Goal: Task Accomplishment & Management: Manage account settings

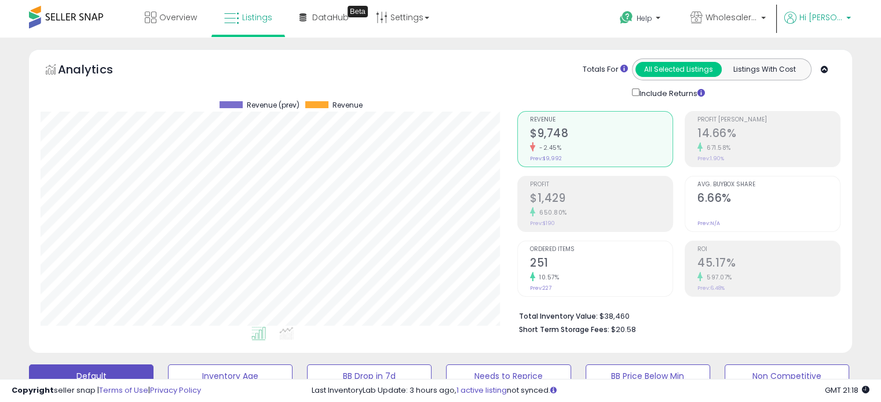
click at [807, 24] on p "Hi [PERSON_NAME]" at bounding box center [817, 19] width 67 height 14
click at [830, 118] on link "Logout" at bounding box center [824, 122] width 25 height 11
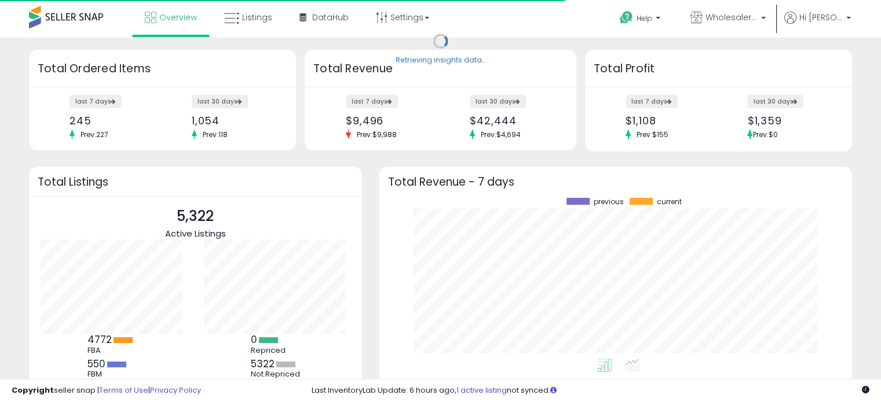
scroll to position [160, 449]
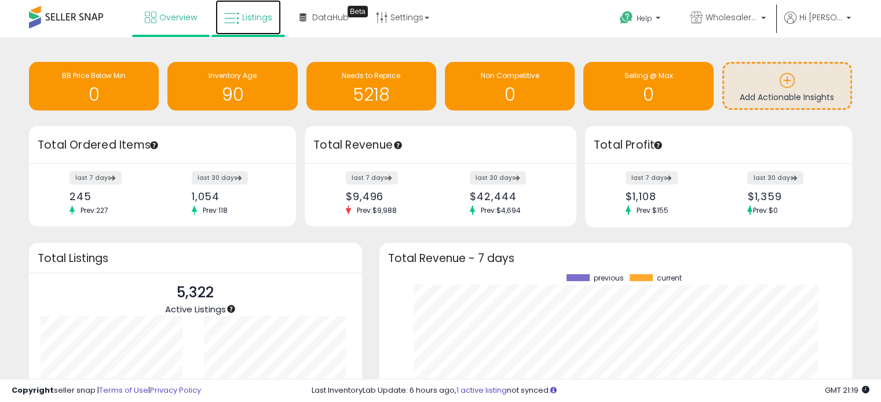
click at [248, 21] on span "Listings" at bounding box center [257, 18] width 30 height 12
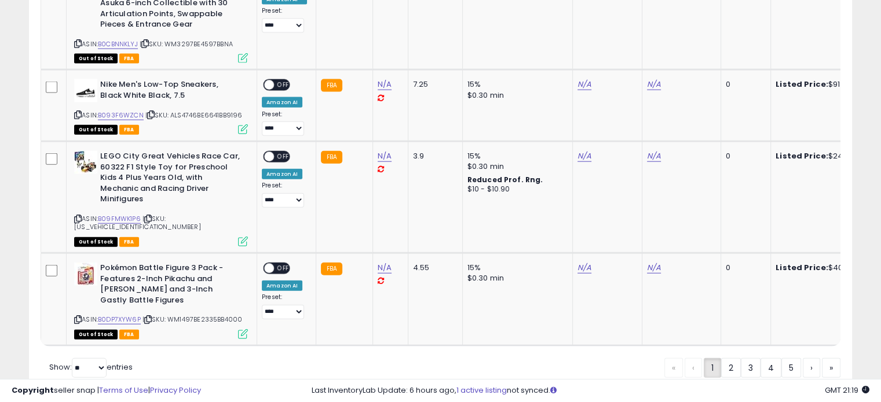
scroll to position [2666, 0]
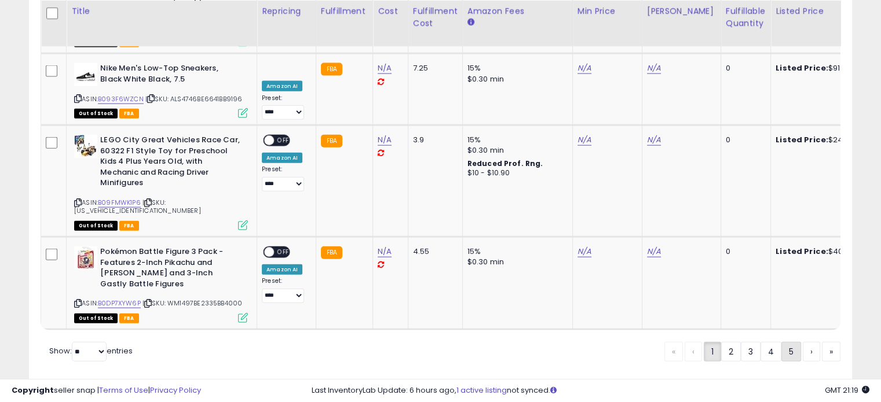
click at [789, 342] on link "5" at bounding box center [791, 352] width 20 height 20
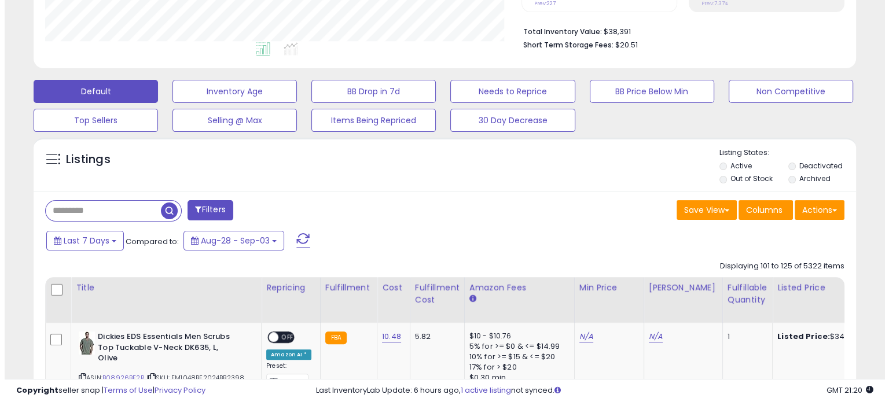
scroll to position [290, 0]
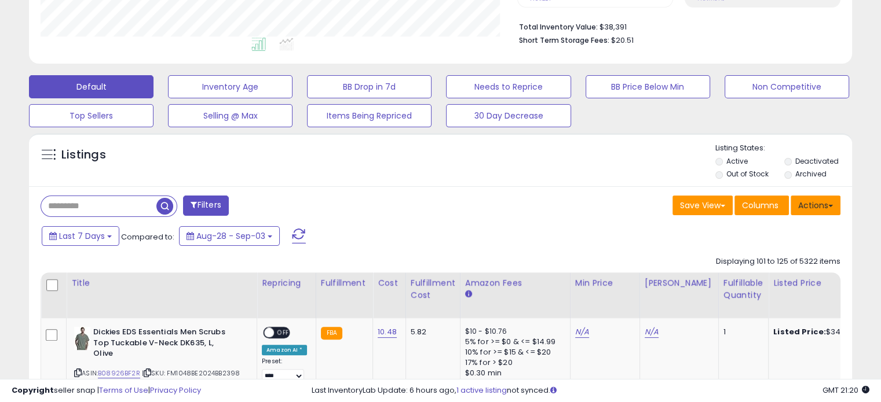
click at [805, 213] on button "Actions" at bounding box center [815, 206] width 50 height 20
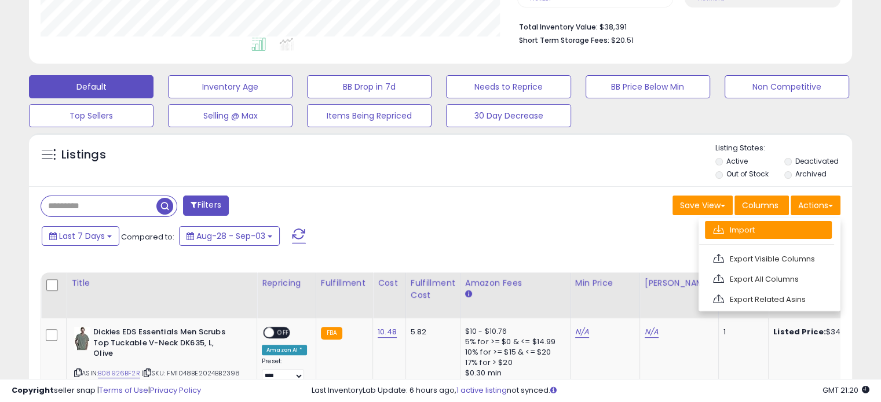
click at [777, 230] on link "Import" at bounding box center [768, 230] width 127 height 18
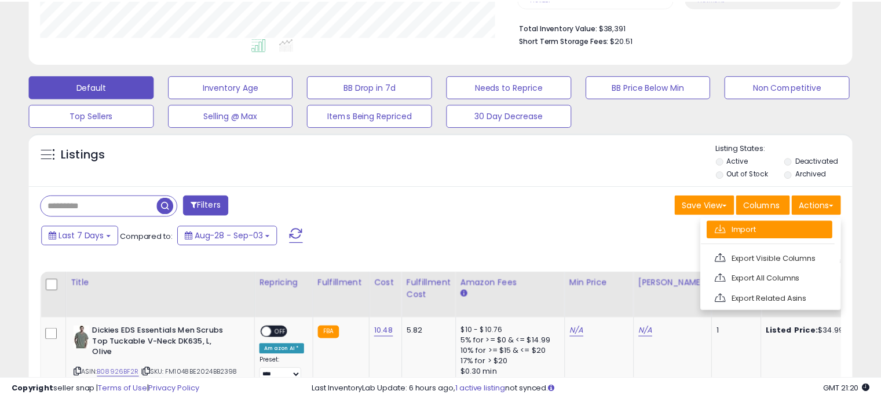
scroll to position [237, 482]
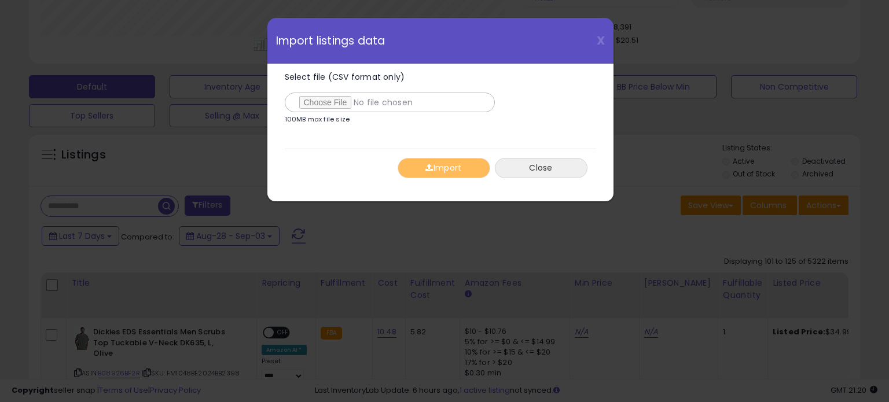
click at [545, 166] on button "Close" at bounding box center [541, 168] width 93 height 20
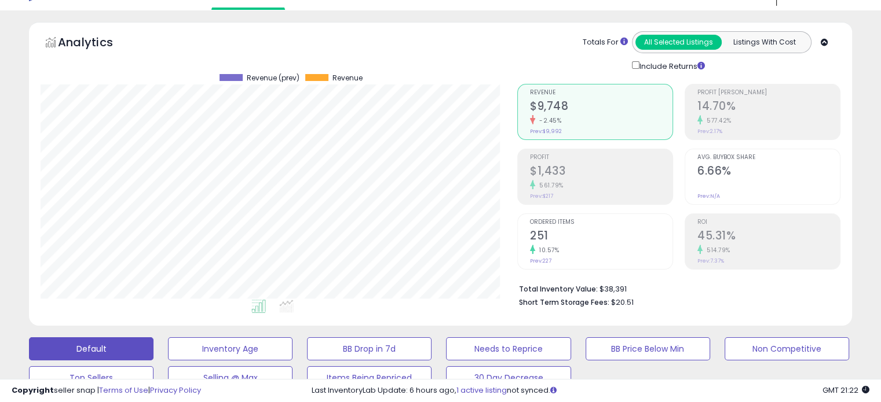
scroll to position [0, 0]
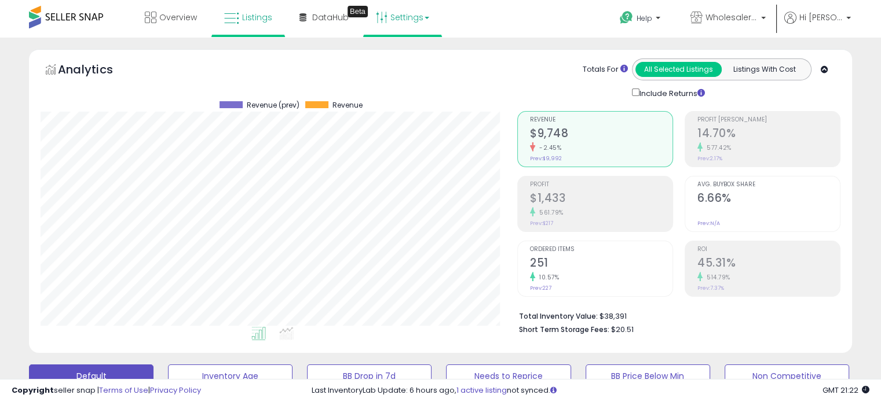
click at [396, 22] on link "Settings" at bounding box center [402, 17] width 71 height 35
click at [415, 59] on link "Store settings" at bounding box center [404, 58] width 52 height 11
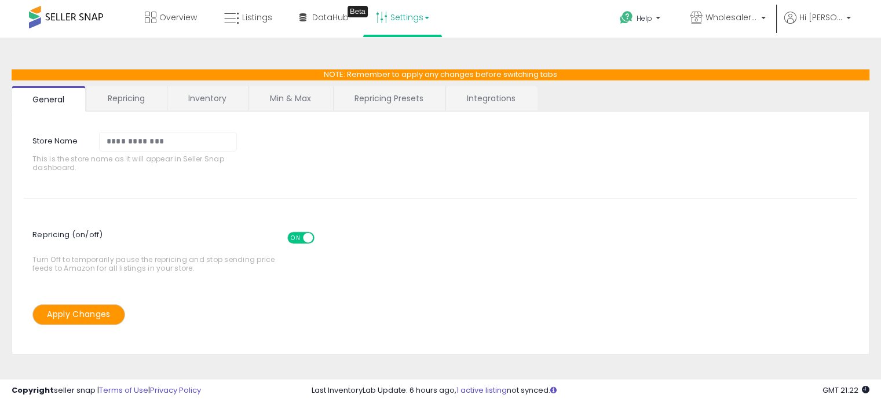
click at [153, 104] on link "Repricing" at bounding box center [126, 98] width 79 height 24
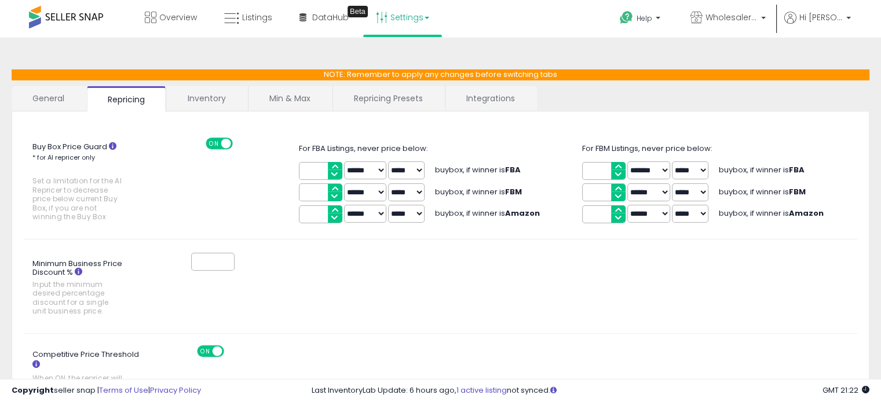
click at [255, 102] on link "Min & Max" at bounding box center [289, 98] width 83 height 24
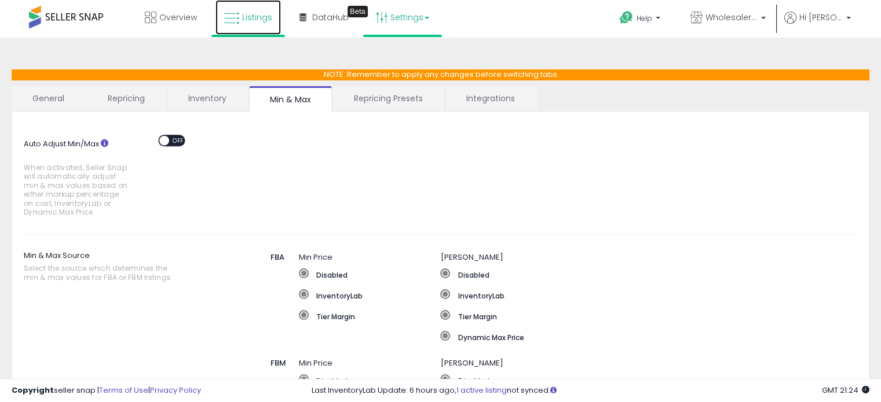
click at [263, 20] on span "Listings" at bounding box center [257, 18] width 30 height 12
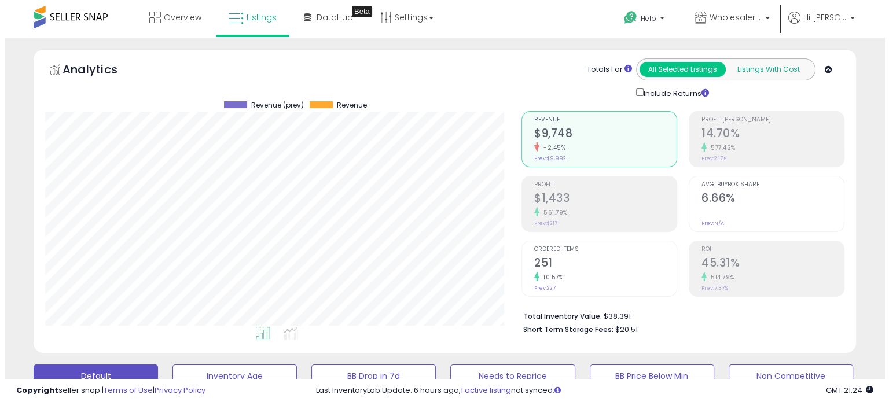
scroll to position [237, 476]
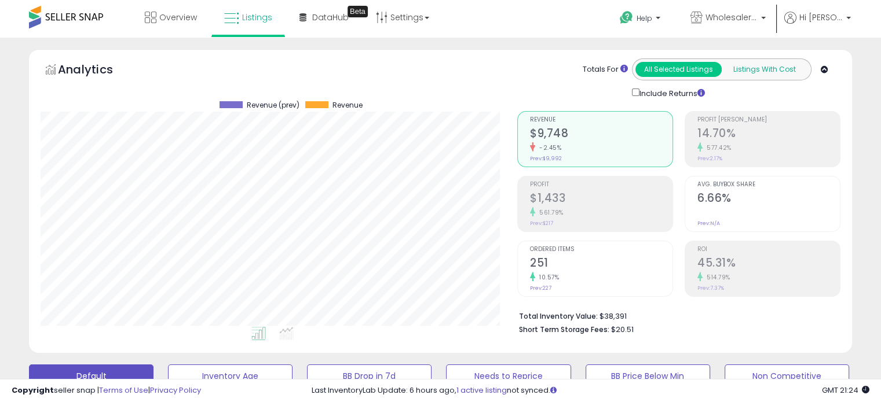
click at [757, 72] on button "Listings With Cost" at bounding box center [764, 69] width 86 height 15
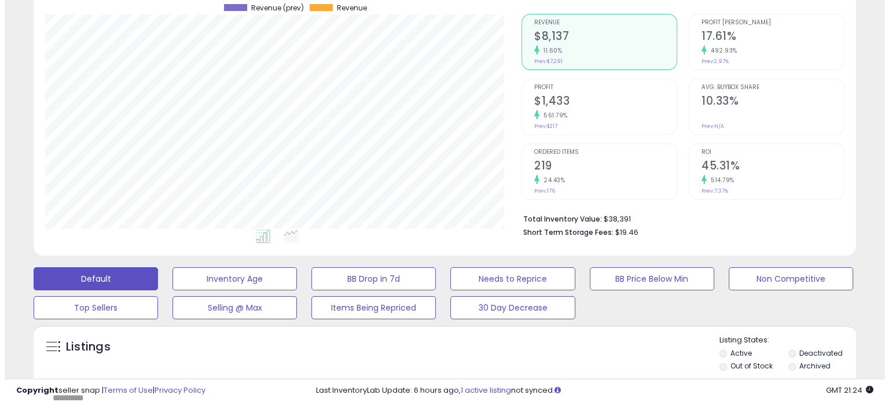
scroll to position [0, 0]
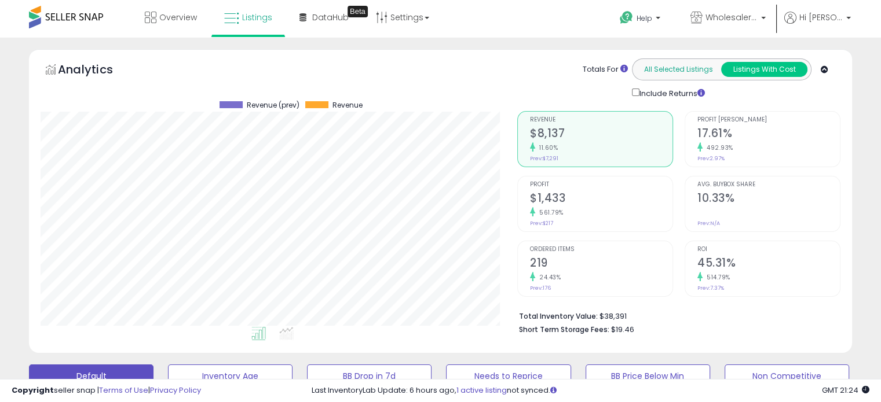
click at [668, 68] on button "All Selected Listings" at bounding box center [678, 69] width 86 height 15
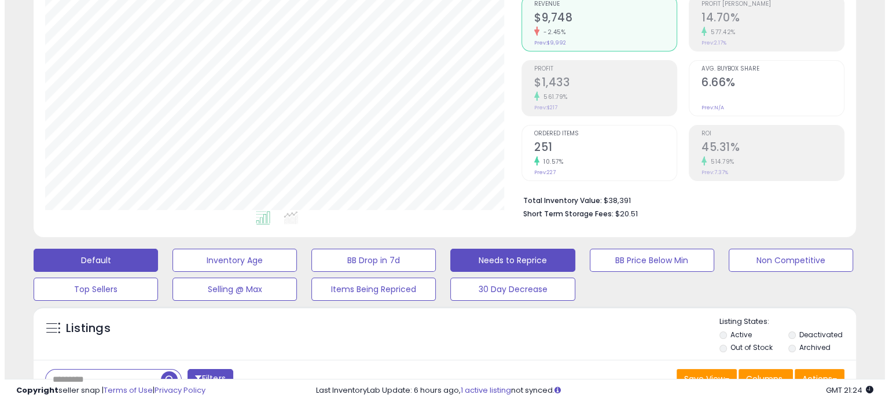
scroll to position [237, 476]
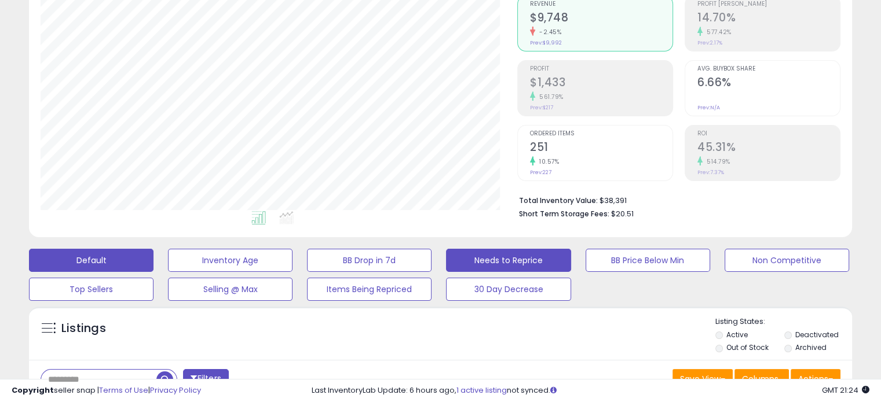
click at [532, 259] on button "Needs to Reprice" at bounding box center [508, 260] width 124 height 23
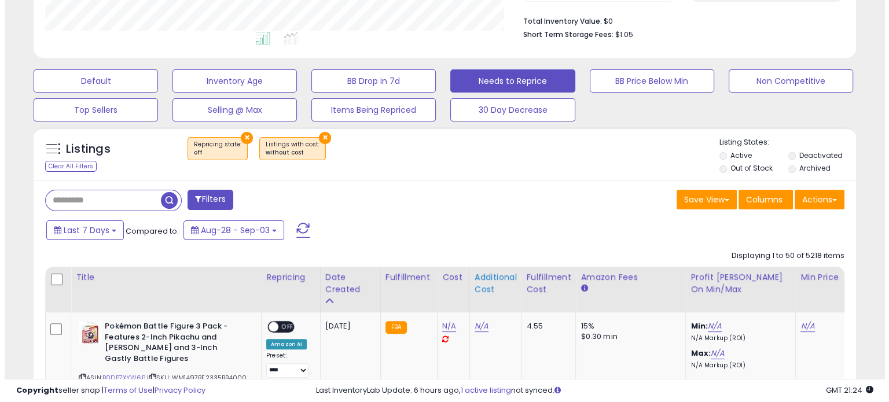
scroll to position [290, 0]
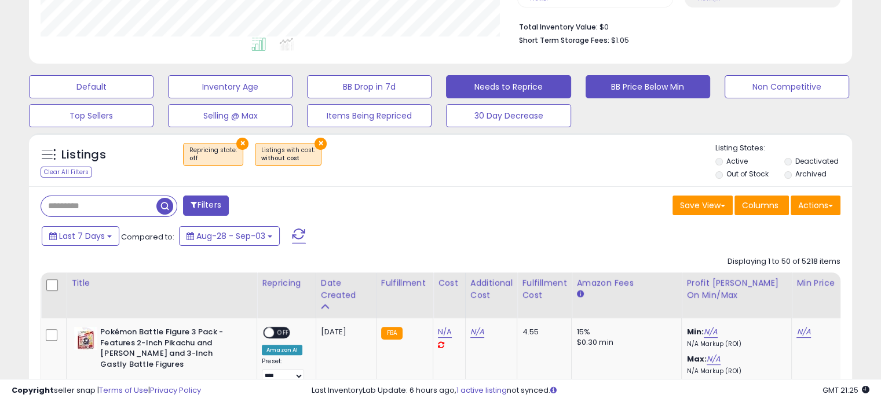
click at [611, 93] on button "BB Price Below Min" at bounding box center [647, 86] width 124 height 23
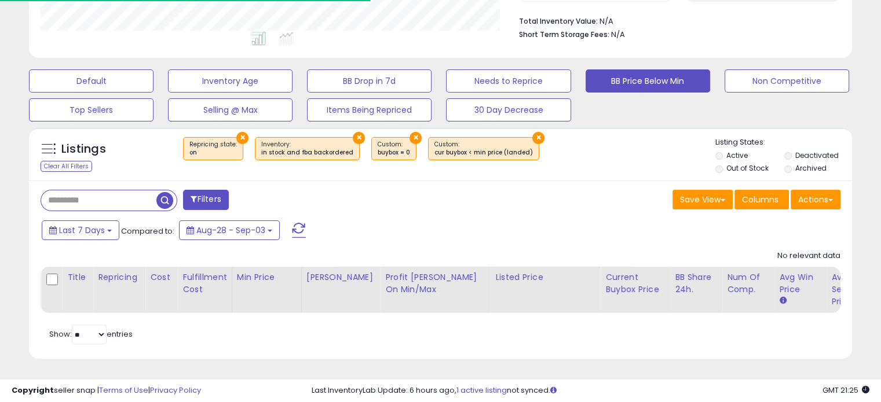
scroll to position [0, 0]
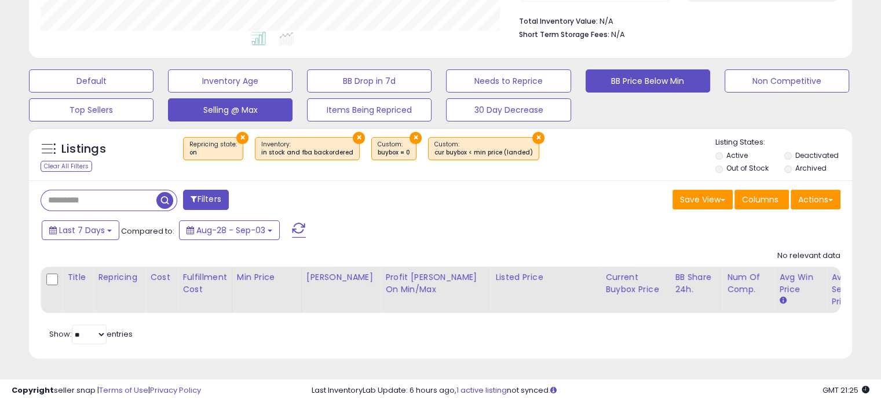
click at [255, 107] on button "Selling @ Max" at bounding box center [230, 109] width 124 height 23
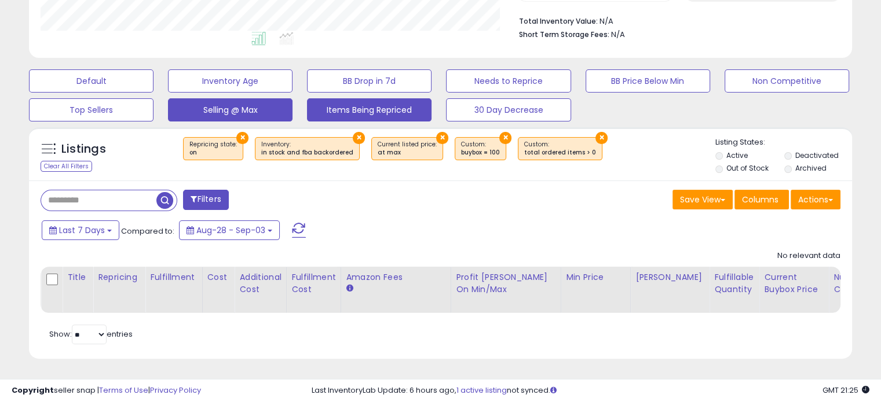
click at [399, 102] on button "Items Being Repriced" at bounding box center [369, 109] width 124 height 23
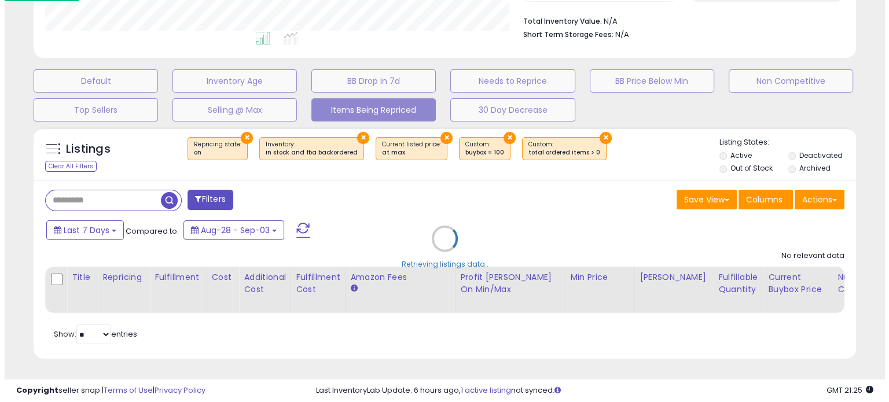
scroll to position [578817, 578574]
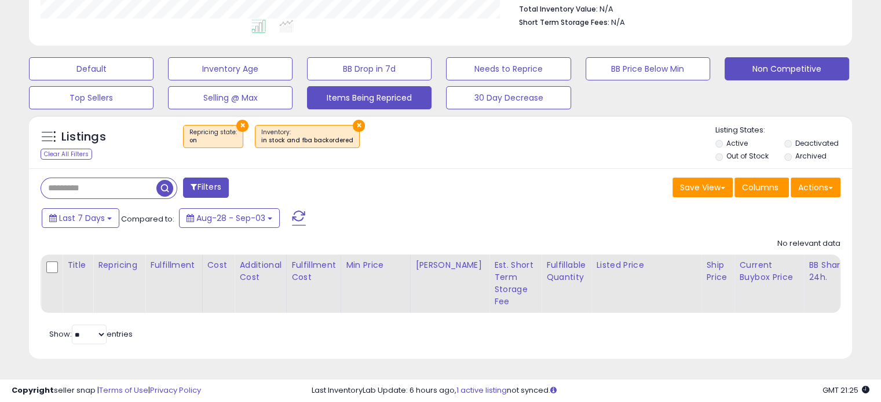
click at [753, 60] on button "Non Competitive" at bounding box center [786, 68] width 124 height 23
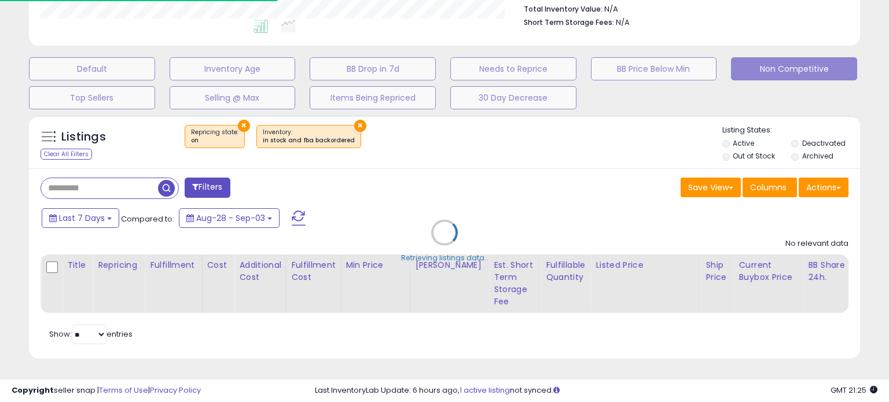
select select "**"
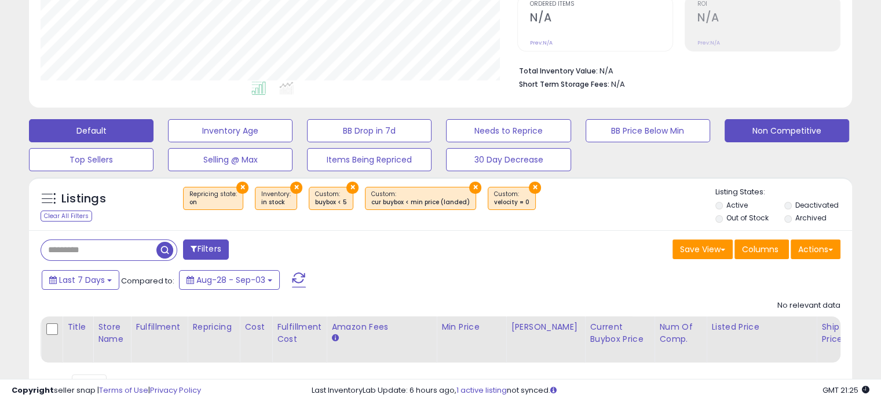
click at [141, 126] on button "Default" at bounding box center [91, 130] width 124 height 23
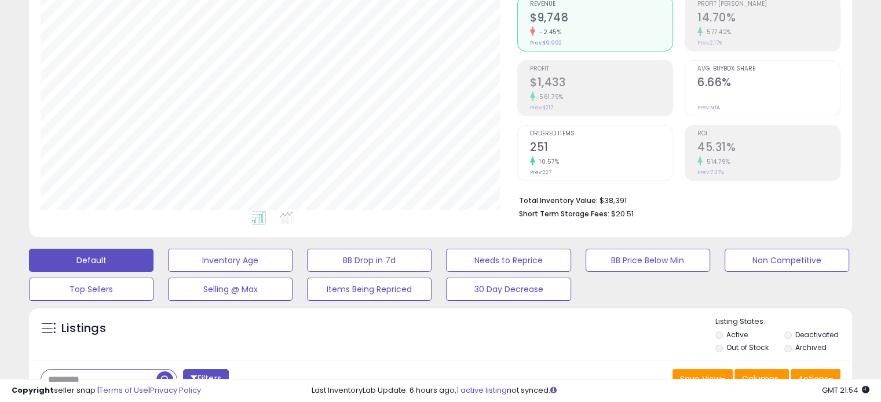
scroll to position [58, 0]
